Goal: Task Accomplishment & Management: Use online tool/utility

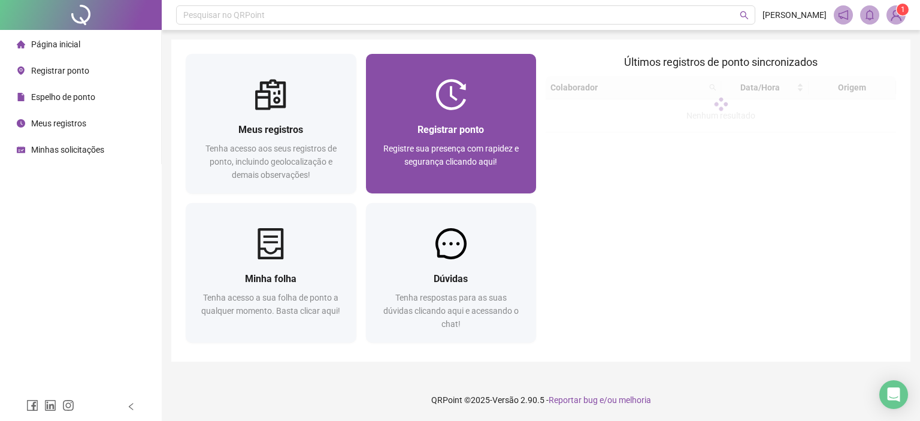
click at [436, 113] on div "Registrar ponto Registre sua presença com rapidez e segurança clicando aqui!" at bounding box center [451, 151] width 171 height 83
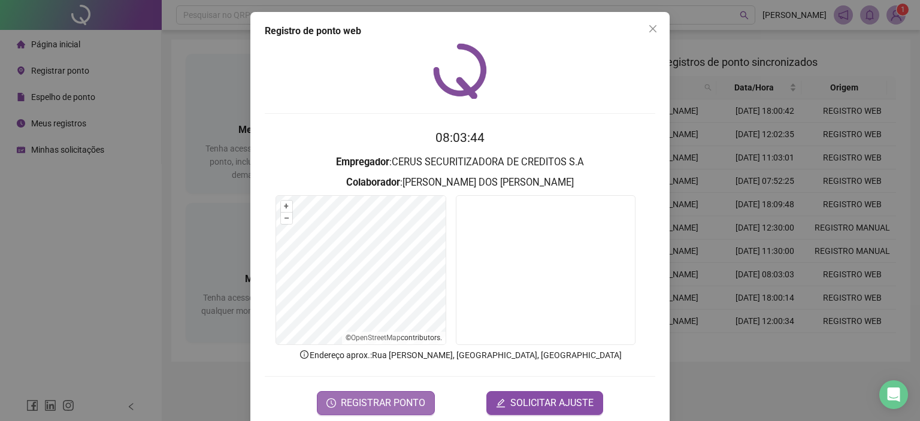
click at [356, 403] on span "REGISTRAR PONTO" at bounding box center [383, 403] width 84 height 14
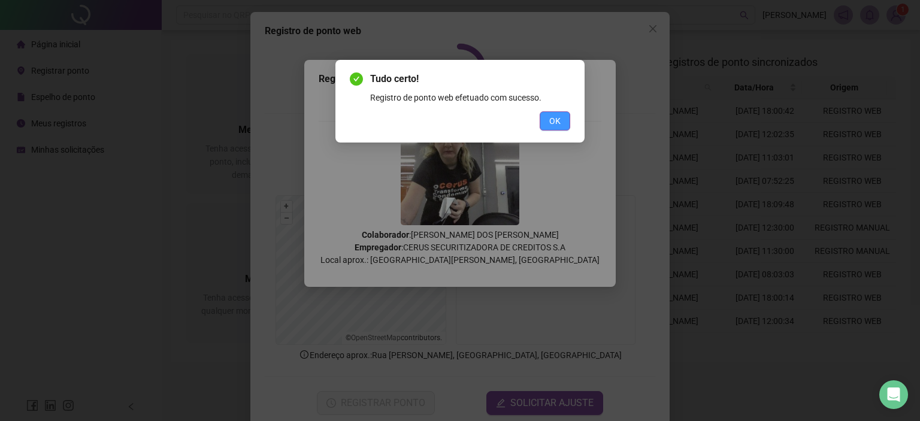
click at [553, 114] on span "OK" at bounding box center [554, 120] width 11 height 13
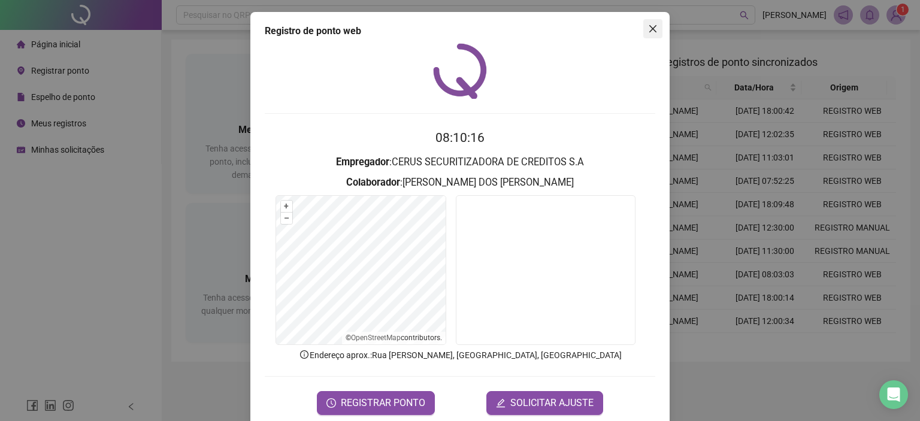
click at [649, 23] on button "Close" at bounding box center [652, 28] width 19 height 19
